Goal: Transaction & Acquisition: Purchase product/service

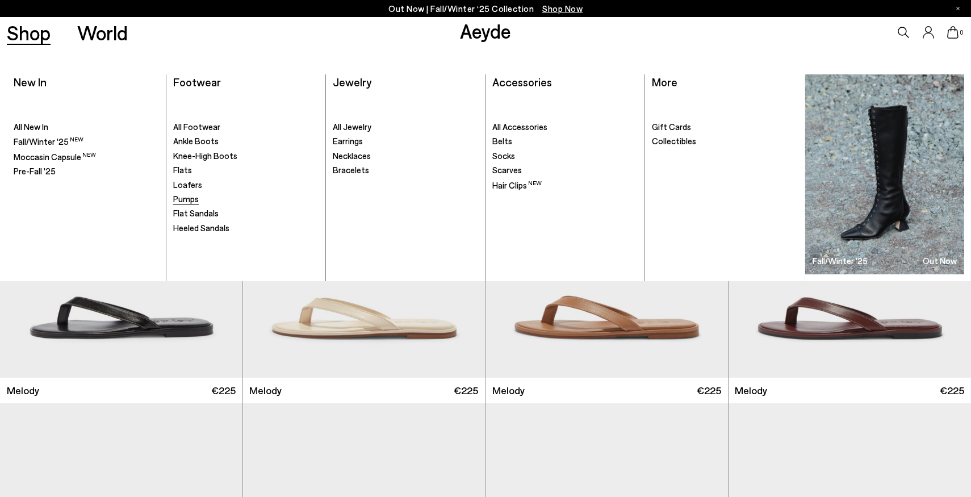
click at [189, 204] on link "Pumps" at bounding box center [245, 199] width 145 height 11
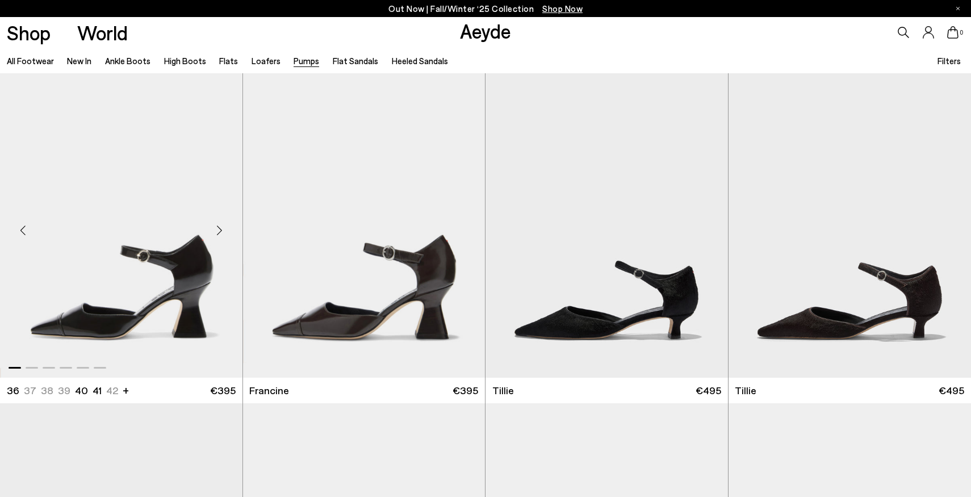
click at [157, 304] on img "1 / 6" at bounding box center [121, 225] width 242 height 304
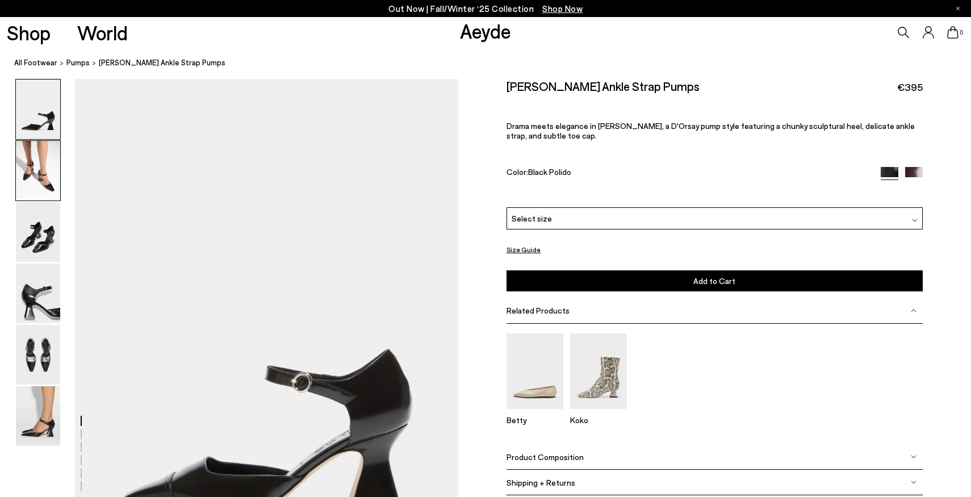
click at [43, 169] on img at bounding box center [38, 171] width 44 height 60
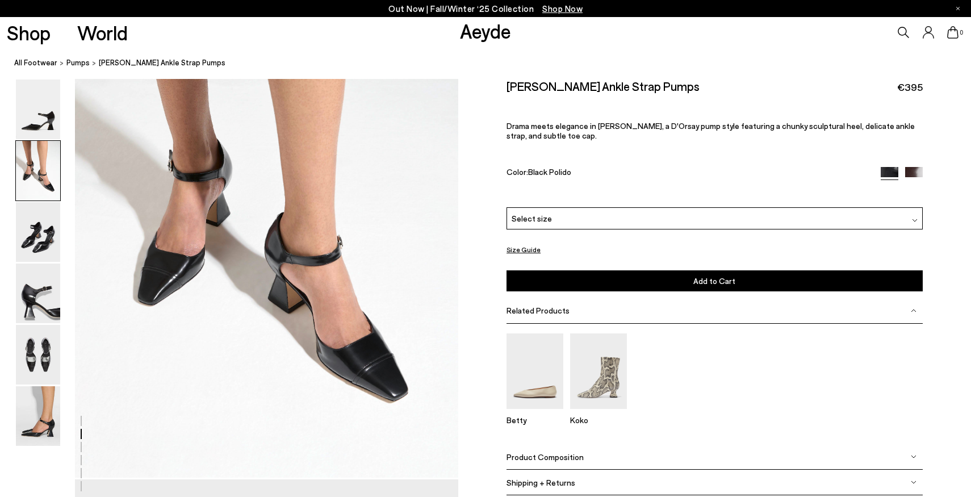
scroll to position [624, 0]
click at [41, 235] on img at bounding box center [38, 232] width 44 height 60
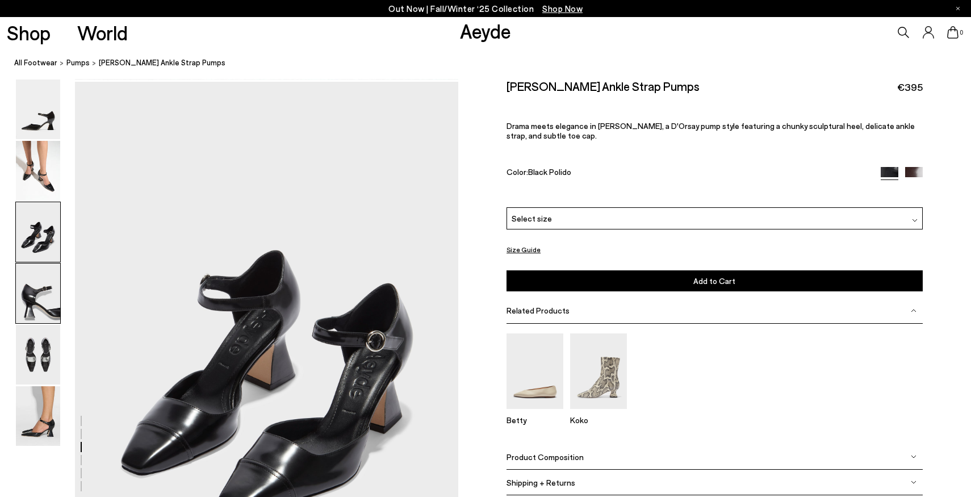
scroll to position [1026, 0]
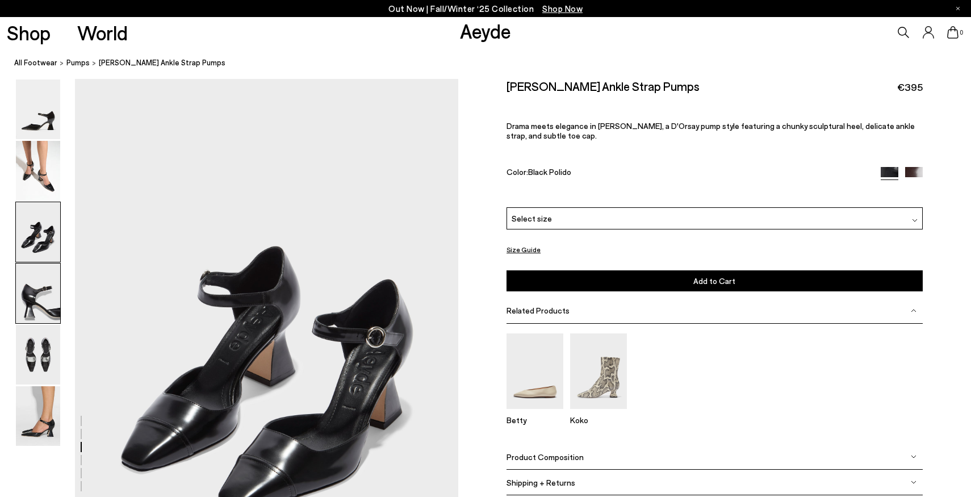
click at [25, 288] on img at bounding box center [38, 293] width 44 height 60
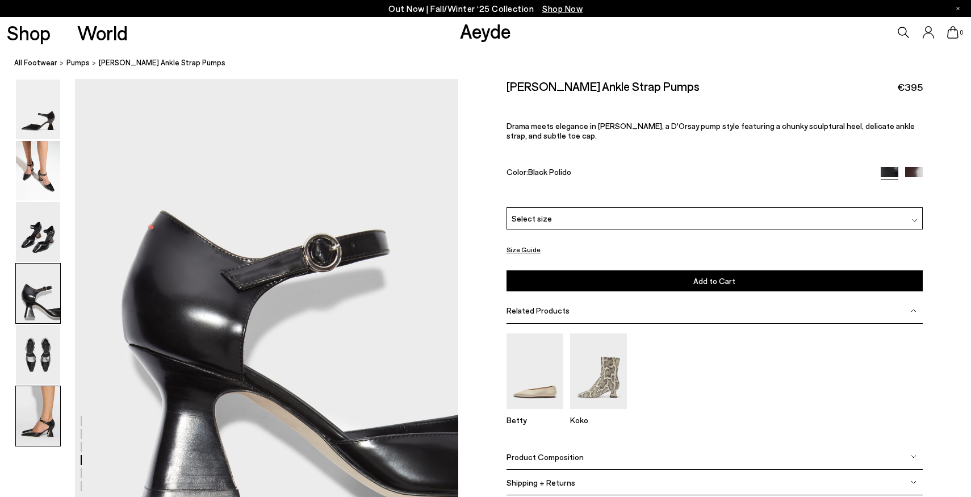
click at [41, 408] on img at bounding box center [38, 416] width 44 height 60
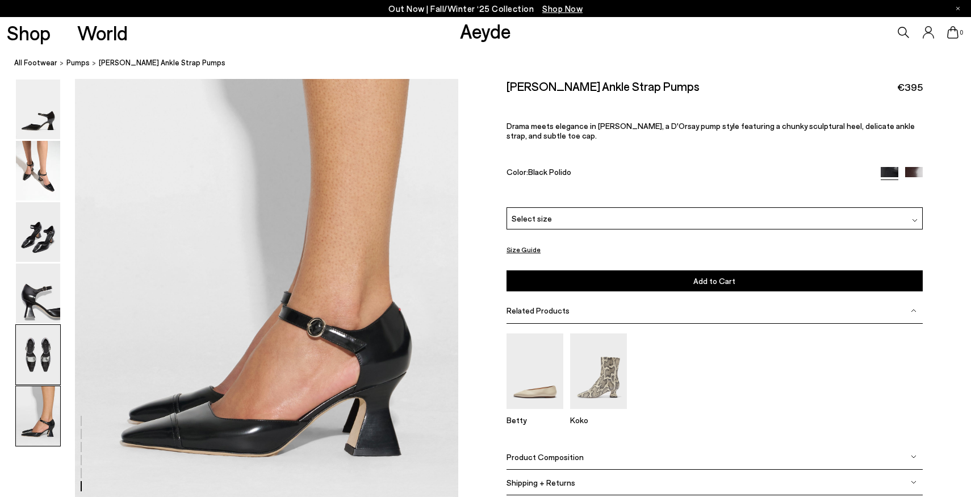
scroll to position [2620, 0]
